Goal: Task Accomplishment & Management: Manage account settings

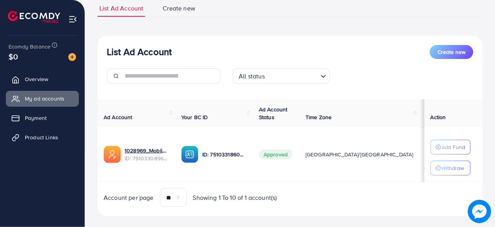
scroll to position [68, 0]
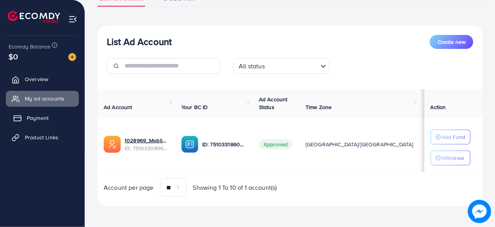
click at [40, 121] on span "Payment" at bounding box center [38, 118] width 22 height 8
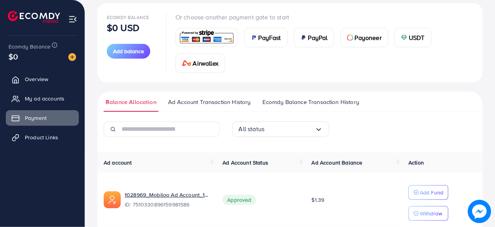
scroll to position [78, 0]
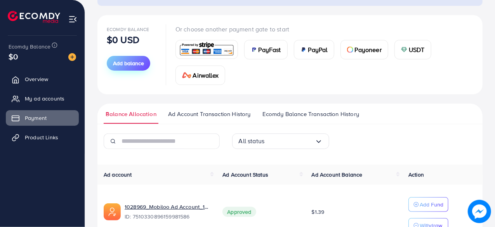
click at [123, 66] on span "Add balance" at bounding box center [128, 63] width 31 height 8
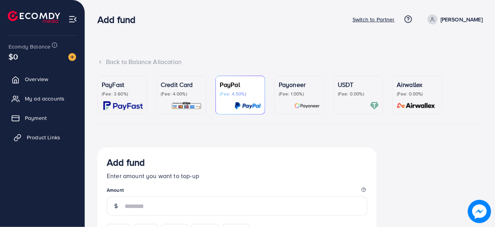
click at [52, 139] on span "Product Links" at bounding box center [43, 138] width 33 height 8
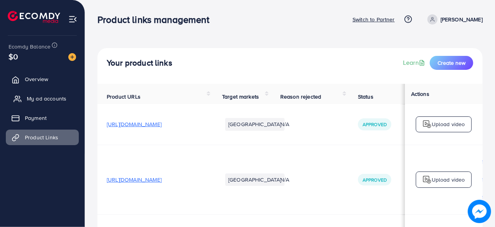
click at [45, 100] on span "My ad accounts" at bounding box center [47, 99] width 40 height 8
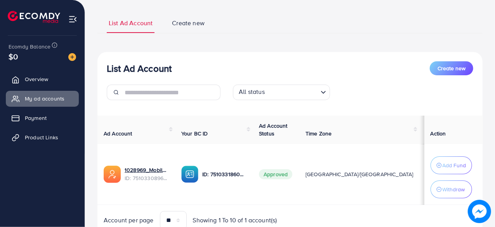
scroll to position [78, 0]
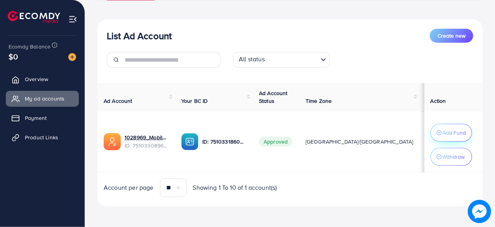
click at [443, 135] on p "Add Fund" at bounding box center [455, 132] width 24 height 9
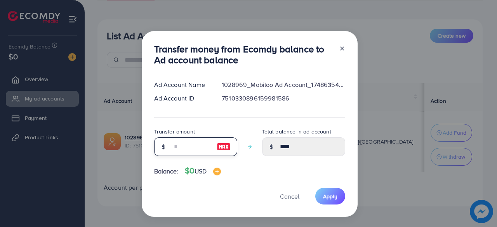
click at [203, 146] on input "number" at bounding box center [191, 146] width 39 height 19
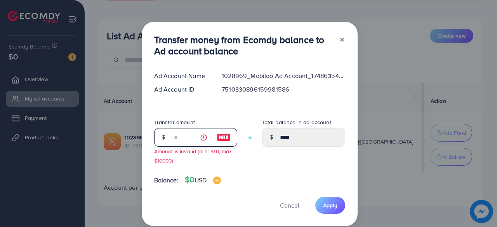
type input "*"
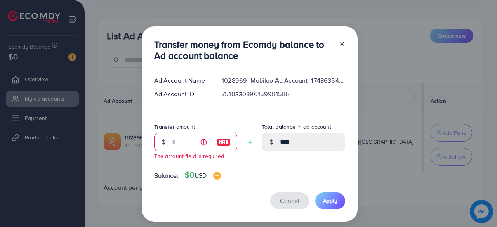
click at [290, 202] on span "Cancel" at bounding box center [289, 200] width 19 height 9
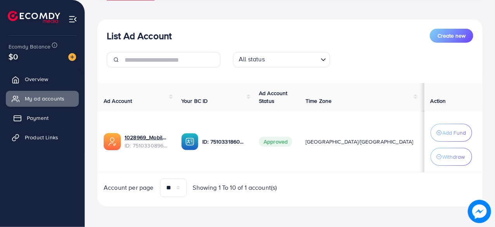
click at [48, 113] on link "Payment" at bounding box center [42, 118] width 73 height 16
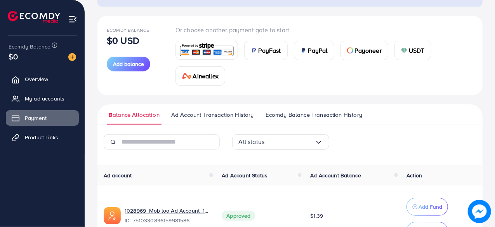
scroll to position [89, 0]
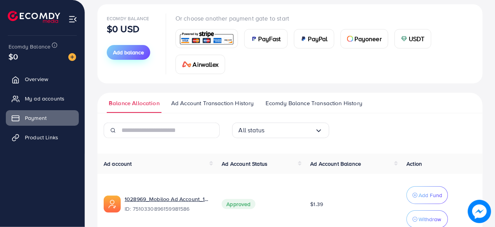
click at [127, 50] on span "Add balance" at bounding box center [128, 53] width 31 height 8
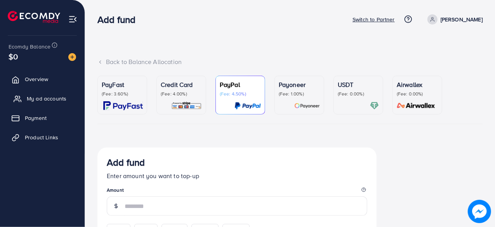
click at [52, 101] on span "My ad accounts" at bounding box center [47, 99] width 40 height 8
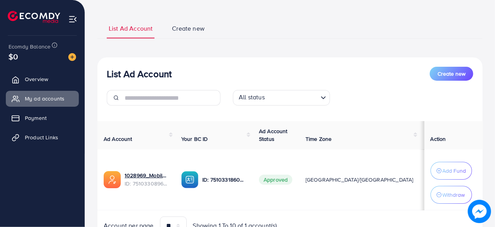
scroll to position [78, 0]
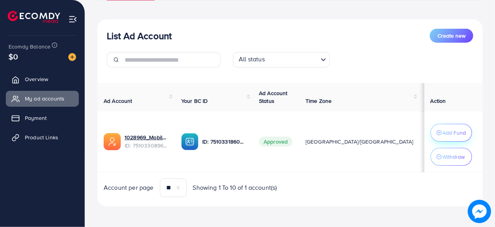
click at [445, 131] on p "Add Fund" at bounding box center [455, 132] width 24 height 9
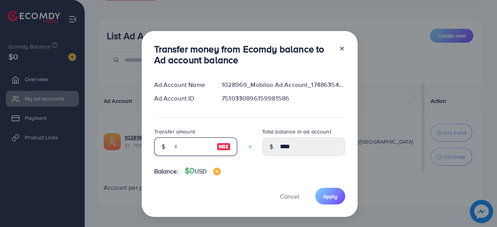
click at [188, 150] on input "number" at bounding box center [191, 146] width 39 height 19
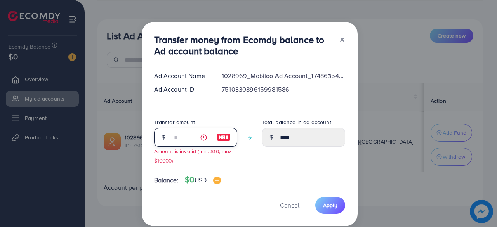
type input "*"
click at [339, 43] on div at bounding box center [339, 47] width 12 height 26
click at [341, 41] on line at bounding box center [342, 39] width 3 height 3
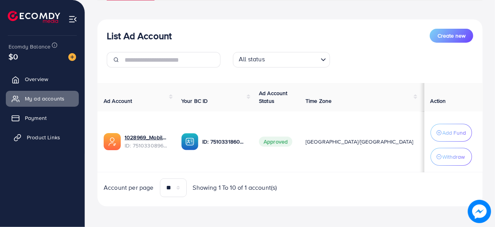
click at [27, 137] on span "Product Links" at bounding box center [43, 138] width 33 height 8
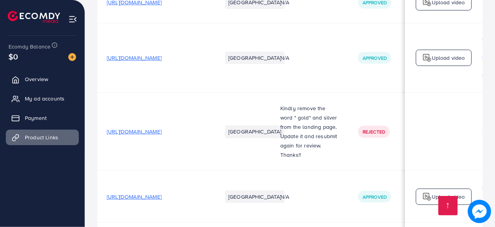
scroll to position [136, 0]
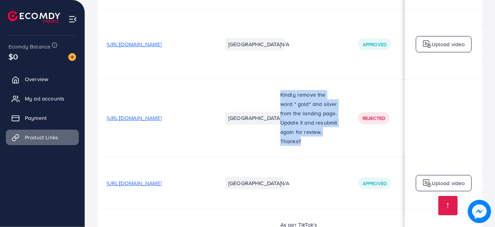
drag, startPoint x: 295, startPoint y: 93, endPoint x: 322, endPoint y: 142, distance: 55.9
click at [322, 142] on div "Kindly remove the word " gold" and silver from the landing page. Update it and …" at bounding box center [309, 118] width 59 height 56
click at [322, 143] on p "Thanks!!" at bounding box center [309, 141] width 59 height 9
click at [329, 145] on p "Thanks!!" at bounding box center [309, 141] width 59 height 9
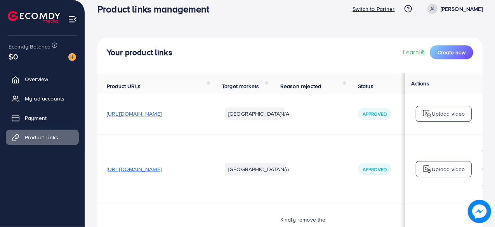
scroll to position [8, 0]
